Goal: Task Accomplishment & Management: Manage account settings

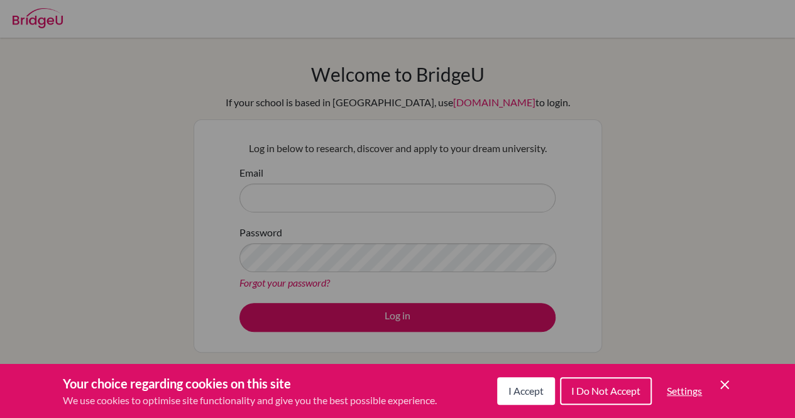
click at [413, 204] on div "Cookie Preferences" at bounding box center [397, 209] width 795 height 418
click at [497, 385] on button "I Accept" at bounding box center [526, 391] width 58 height 28
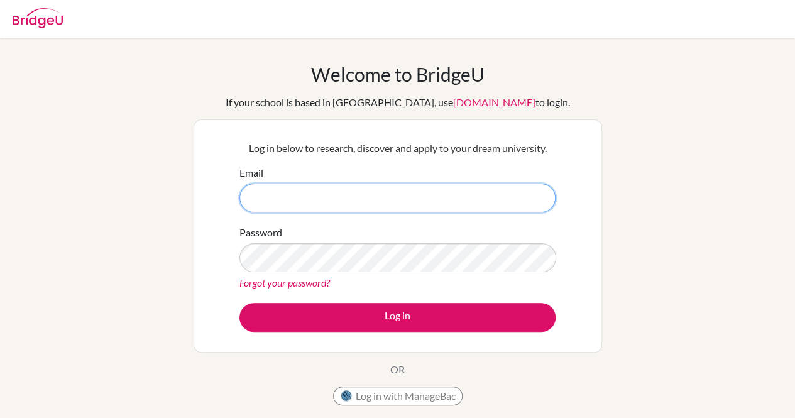
click at [336, 192] on input "Email" at bounding box center [397, 197] width 316 height 29
type input "[EMAIL_ADDRESS][DOMAIN_NAME]"
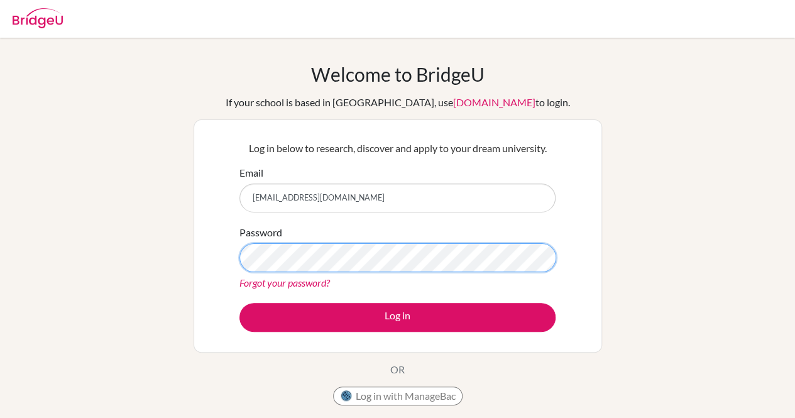
click at [239, 303] on button "Log in" at bounding box center [397, 317] width 316 height 29
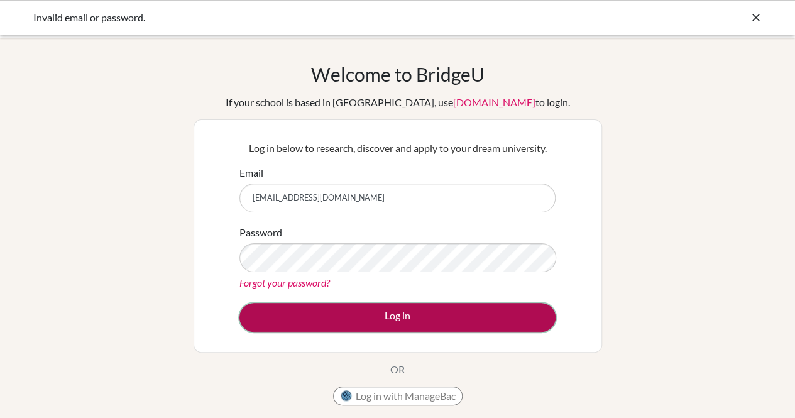
click at [305, 305] on button "Log in" at bounding box center [397, 317] width 316 height 29
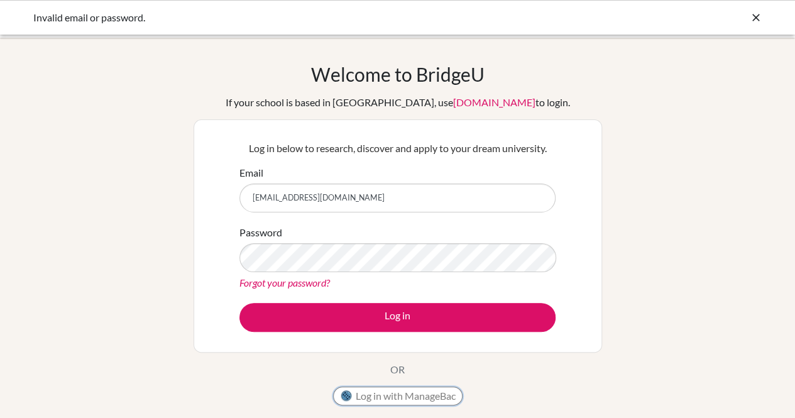
click at [362, 389] on button "Log in with ManageBac" at bounding box center [397, 395] width 129 height 19
click at [364, 400] on button "Log in with ManageBac" at bounding box center [397, 395] width 129 height 19
click at [364, 384] on div "Welcome to BridgeU If your school is based in China, use app.bridge-u.com.cn to…" at bounding box center [398, 237] width 408 height 349
drag, startPoint x: 364, startPoint y: 384, endPoint x: 367, endPoint y: 393, distance: 9.3
click at [367, 393] on div "Welcome to BridgeU If your school is based in China, use app.bridge-u.com.cn to…" at bounding box center [398, 237] width 408 height 349
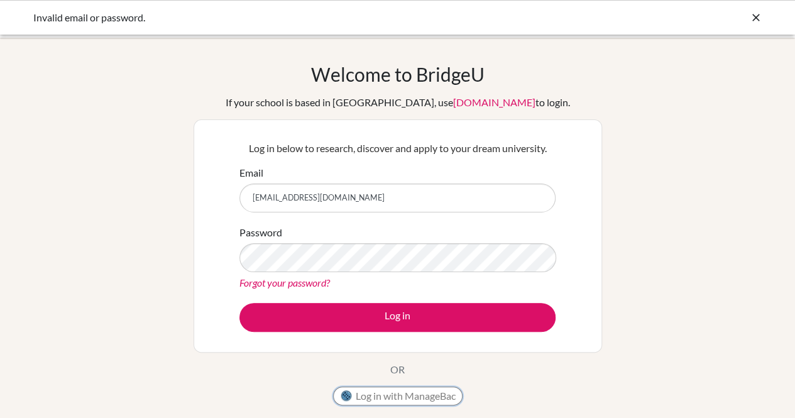
click at [367, 393] on button "Log in with ManageBac" at bounding box center [397, 395] width 129 height 19
